Goal: Task Accomplishment & Management: Complete application form

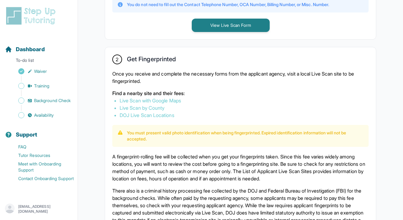
scroll to position [272, 0]
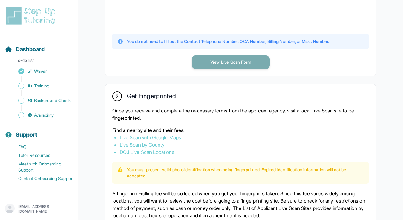
click at [241, 65] on button "View Live Scan Form" at bounding box center [231, 61] width 78 height 13
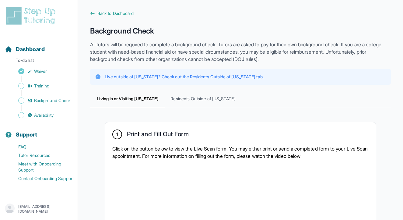
scroll to position [3, 0]
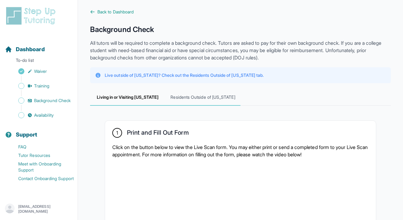
click at [208, 102] on span "Residents Outside of [US_STATE]" at bounding box center [202, 97] width 75 height 16
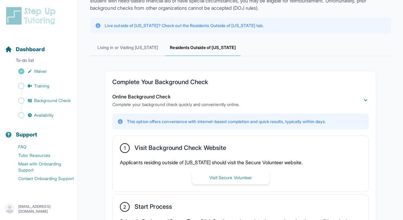
scroll to position [54, 0]
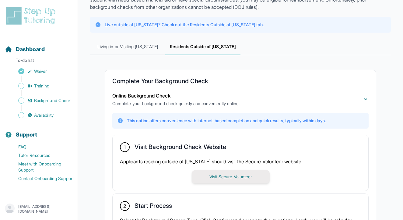
click at [221, 175] on button "Visit Secure Volunteer" at bounding box center [231, 176] width 78 height 13
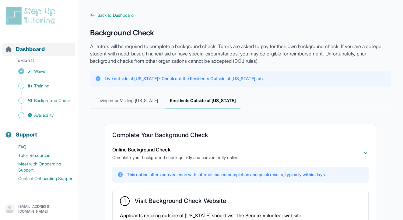
scroll to position [0, 0]
click at [47, 101] on span "Background Check" at bounding box center [52, 100] width 37 height 6
click at [37, 87] on span "Training" at bounding box center [42, 86] width 16 height 6
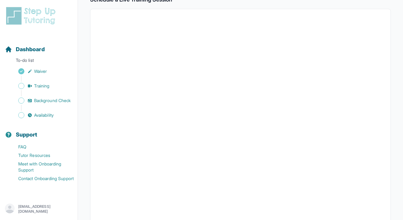
scroll to position [128, 0]
click at [49, 52] on div "Dashboard" at bounding box center [38, 49] width 73 height 13
click at [21, 51] on span "Dashboard" at bounding box center [30, 49] width 29 height 9
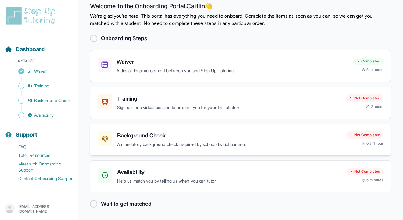
scroll to position [9, 0]
click at [203, 96] on h3 "Training" at bounding box center [229, 99] width 224 height 9
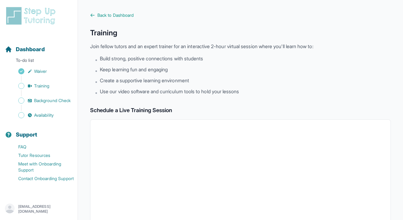
click at [22, 17] on img at bounding box center [32, 15] width 54 height 19
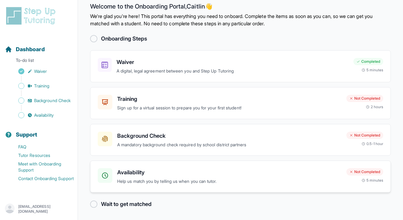
scroll to position [9, 0]
click at [171, 181] on p "Help us match you by telling us when you can tutor." at bounding box center [229, 181] width 224 height 7
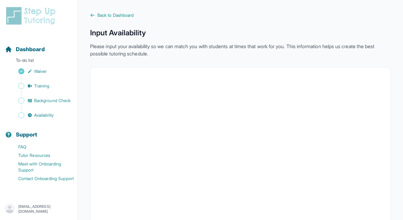
click at [110, 12] on main "Back to Dashboard Input Availability Please input your availability so we can m…" at bounding box center [240, 177] width 325 height 354
click at [110, 16] on span "Back to Dashboard" at bounding box center [115, 15] width 36 height 6
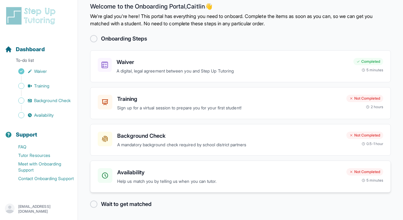
scroll to position [9, 0]
